Goal: Transaction & Acquisition: Download file/media

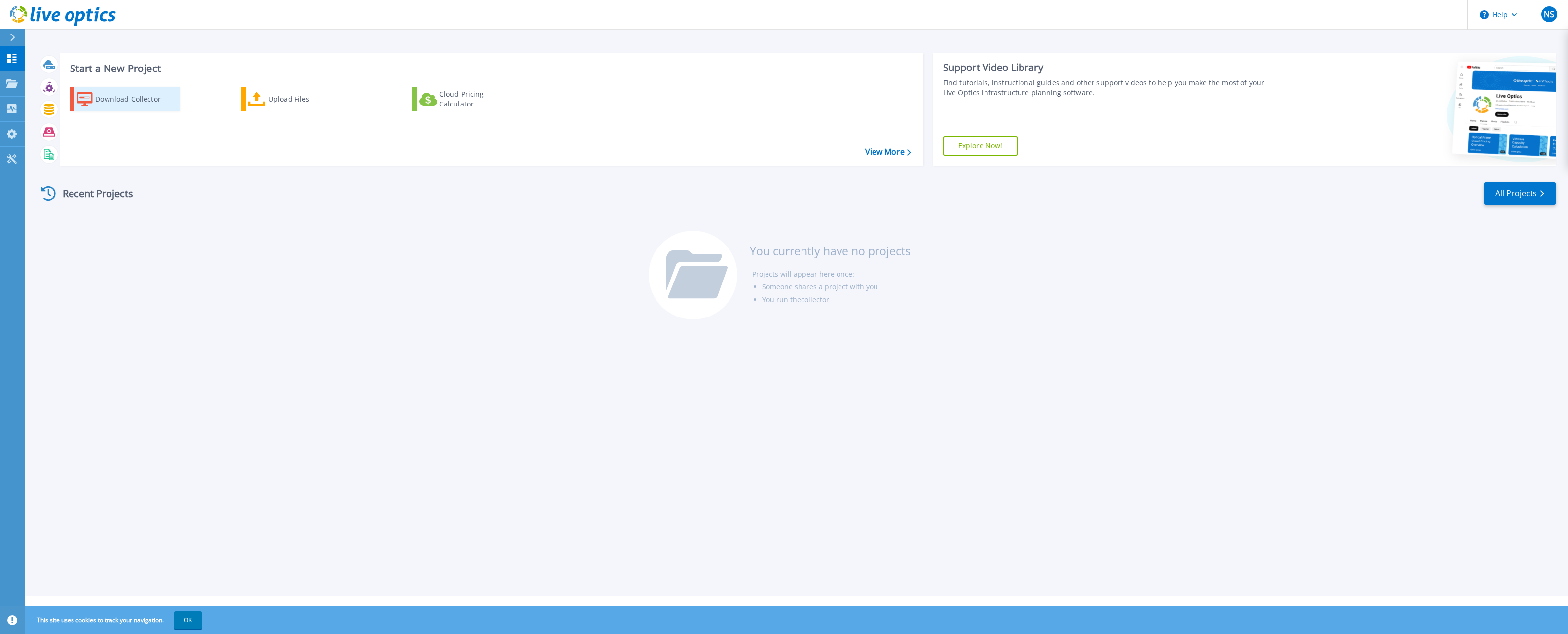
click at [139, 101] on div "Download Collector" at bounding box center [135, 99] width 79 height 19
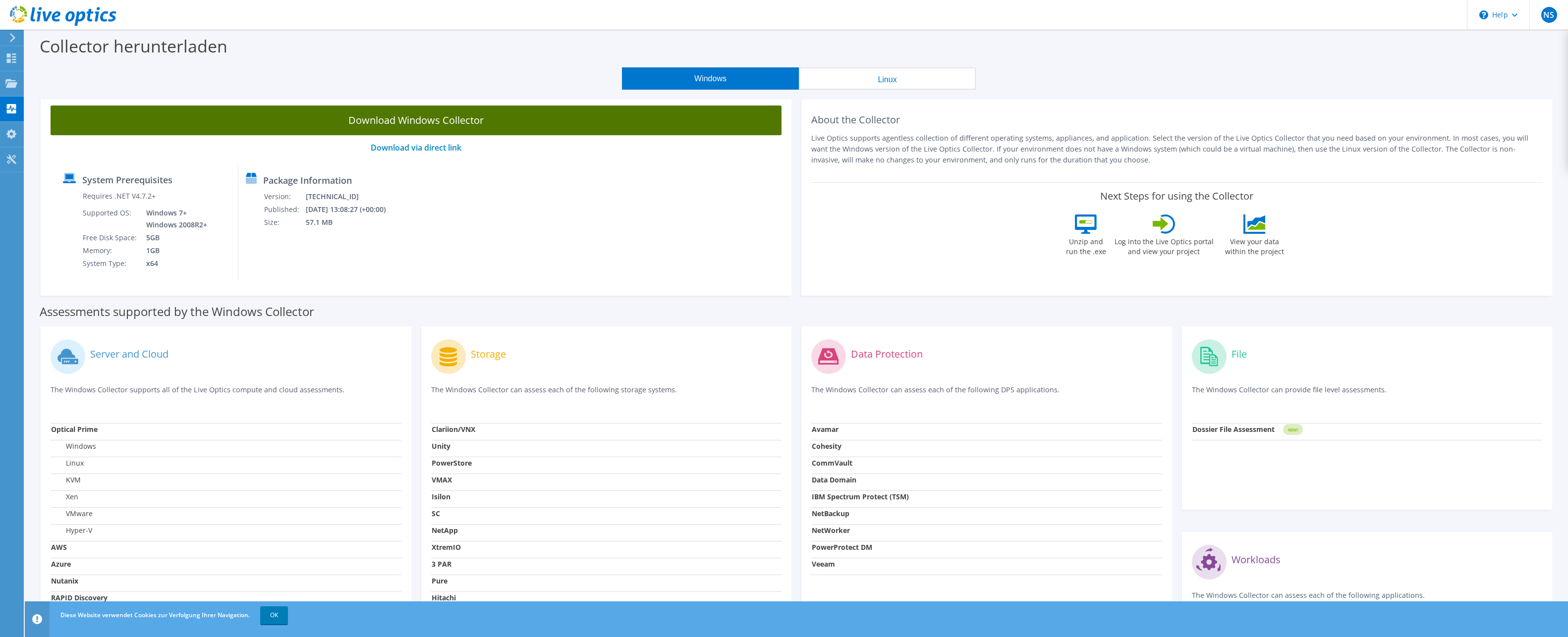
click at [448, 122] on link "Download Windows Collector" at bounding box center [416, 120] width 731 height 30
